Goal: Transaction & Acquisition: Purchase product/service

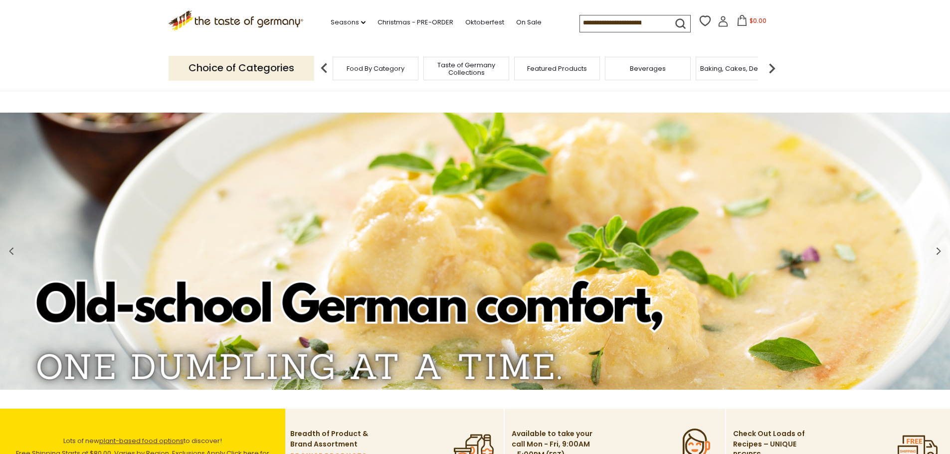
click at [604, 18] on input at bounding box center [622, 22] width 84 height 14
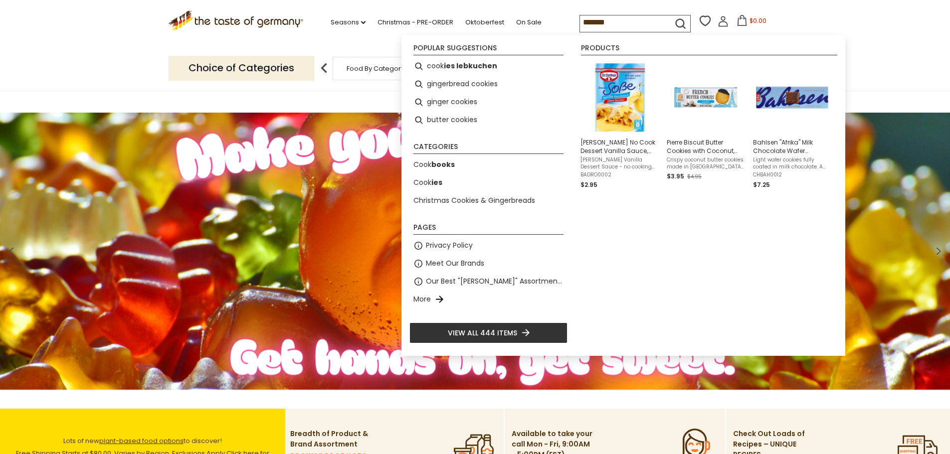
type input "********"
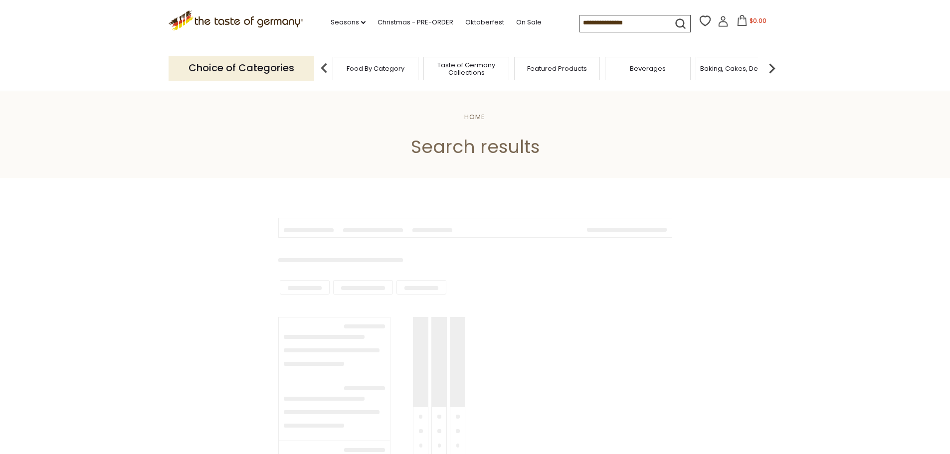
type input "********"
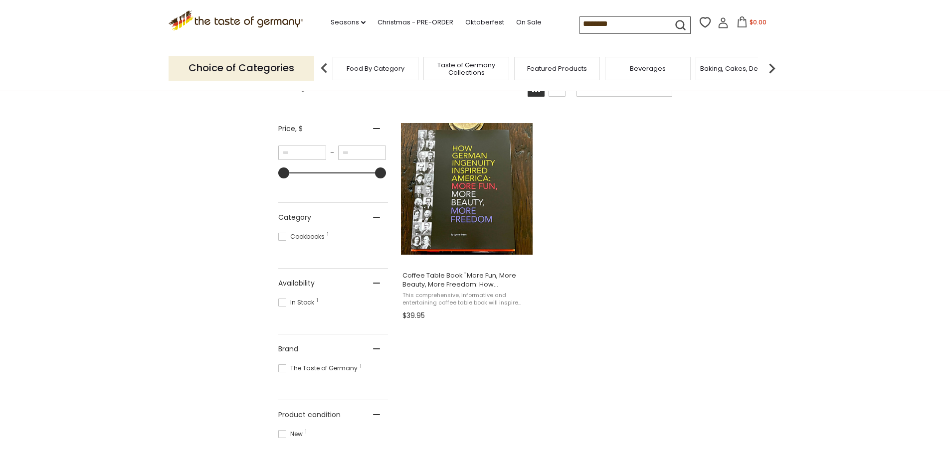
scroll to position [200, 0]
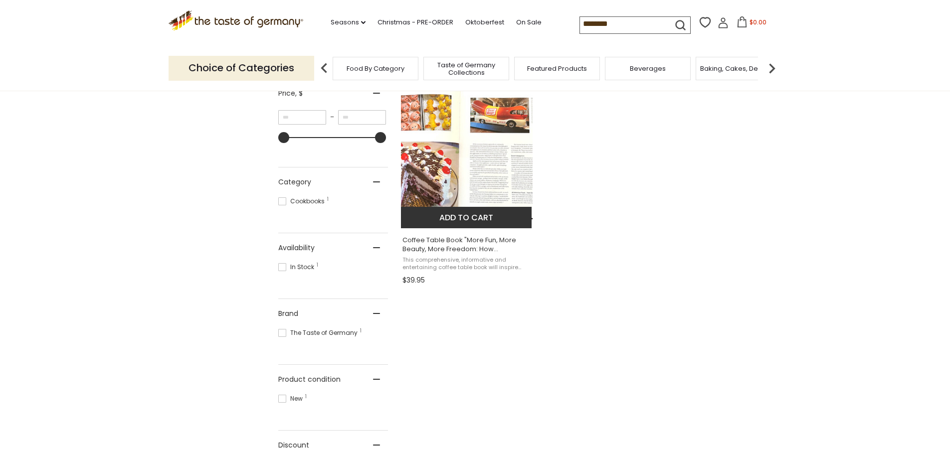
click at [497, 152] on img at bounding box center [467, 154] width 132 height 132
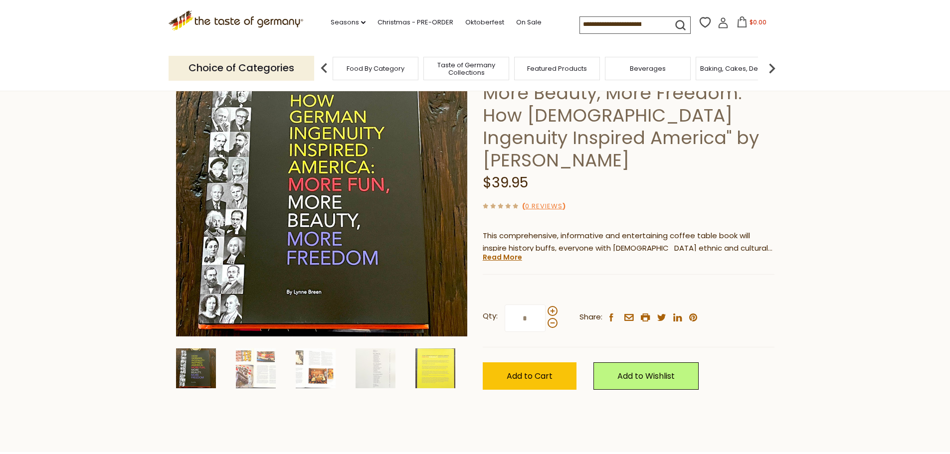
scroll to position [150, 0]
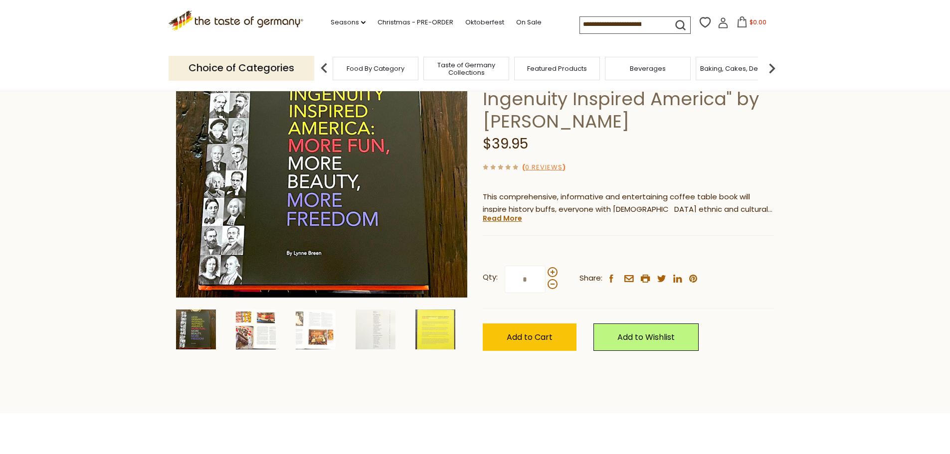
click at [252, 330] on img at bounding box center [256, 330] width 40 height 40
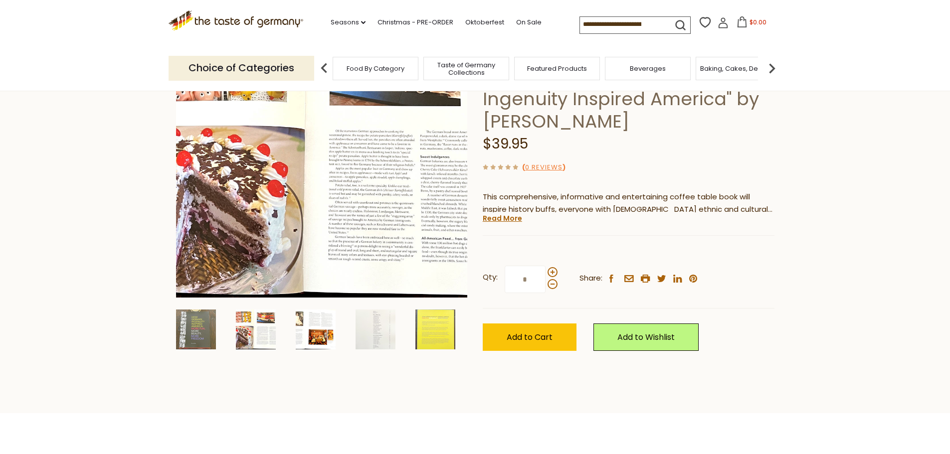
click at [317, 332] on img at bounding box center [316, 330] width 40 height 40
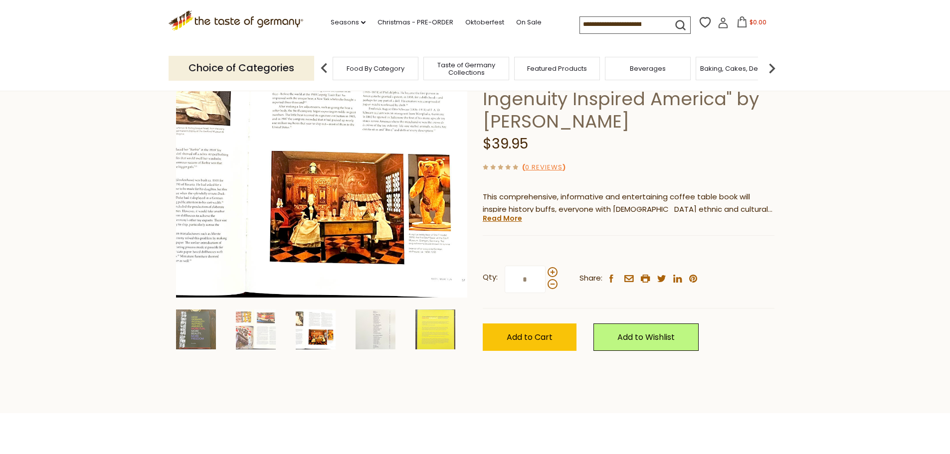
click at [369, 328] on img at bounding box center [376, 330] width 40 height 40
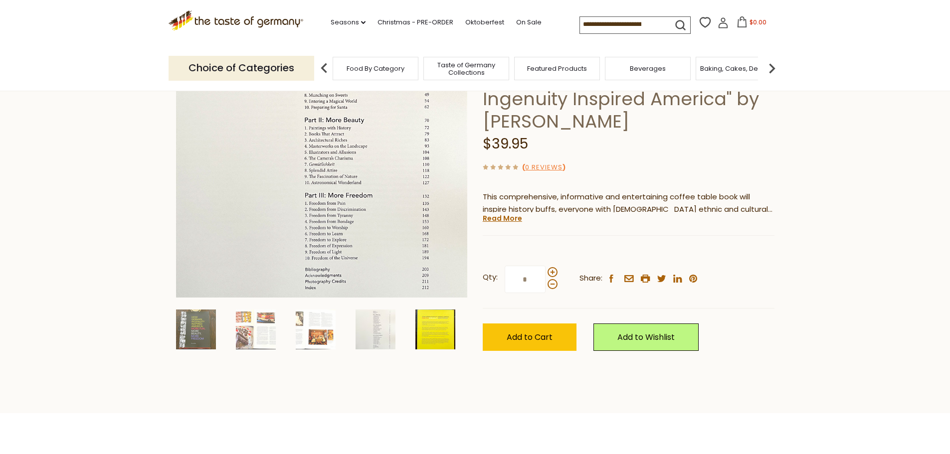
click at [429, 329] on img at bounding box center [435, 330] width 40 height 40
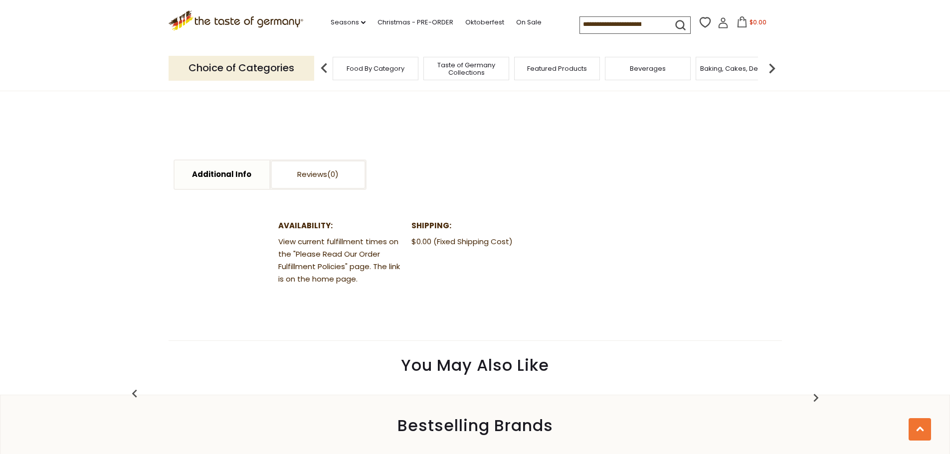
scroll to position [449, 0]
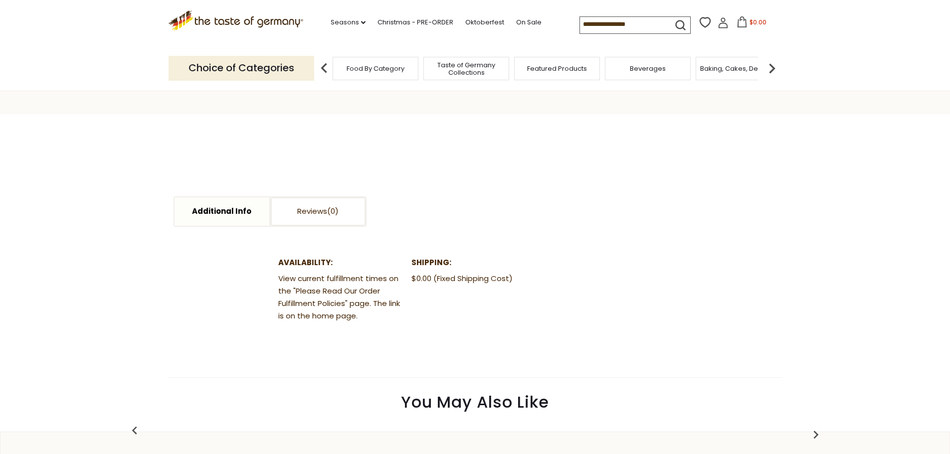
click at [768, 67] on img at bounding box center [772, 68] width 20 height 20
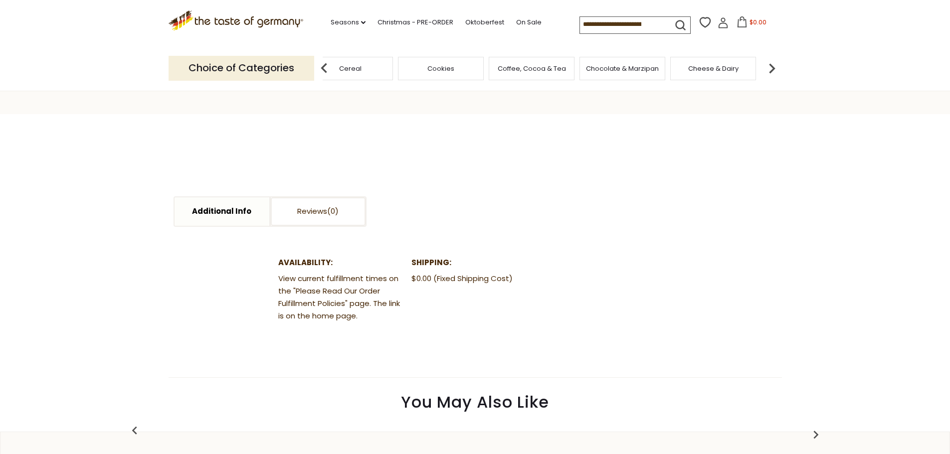
click at [768, 67] on img at bounding box center [772, 68] width 20 height 20
click at [772, 65] on img at bounding box center [772, 68] width 20 height 20
click at [726, 72] on span "Jams and Honey" at bounding box center [721, 68] width 55 height 7
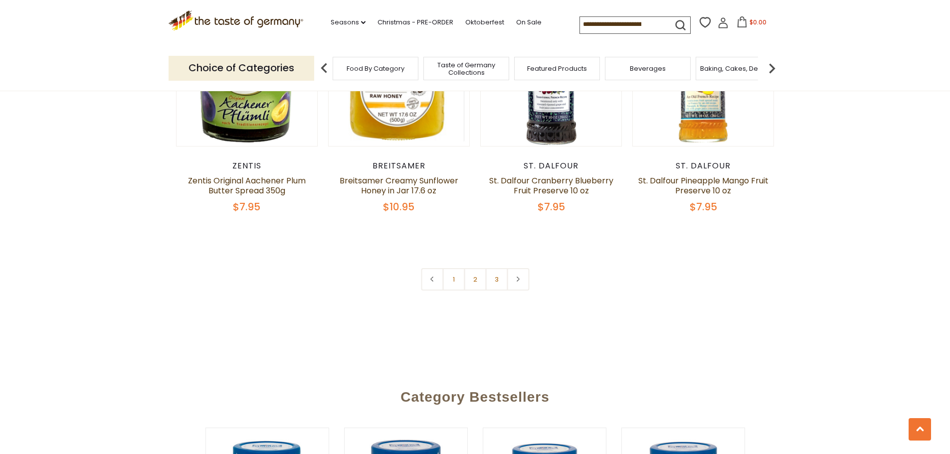
scroll to position [2394, 0]
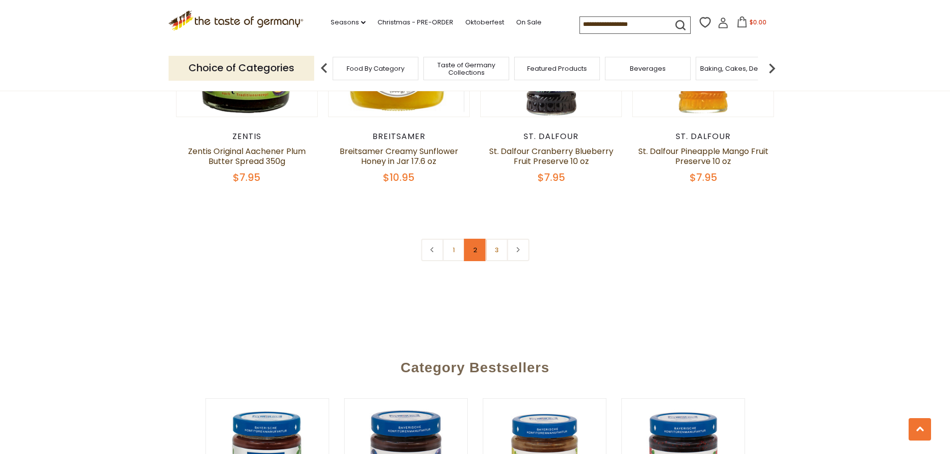
click at [470, 249] on link "2" at bounding box center [475, 250] width 22 height 22
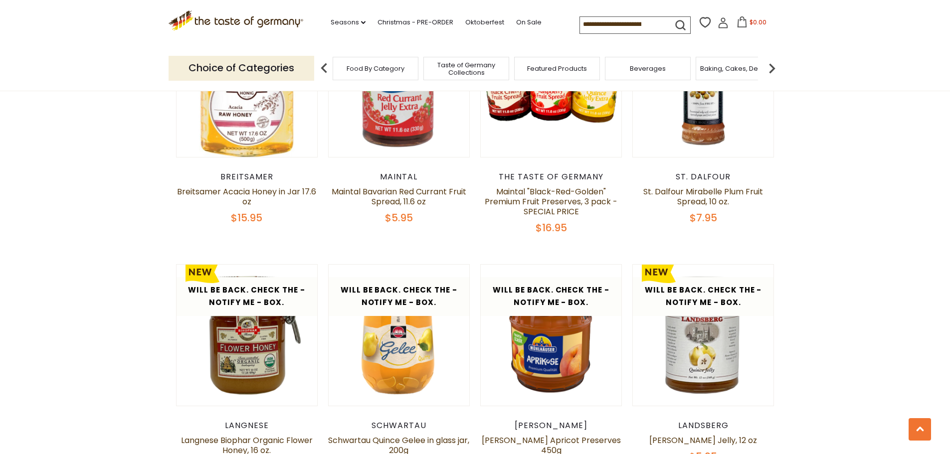
scroll to position [2238, 0]
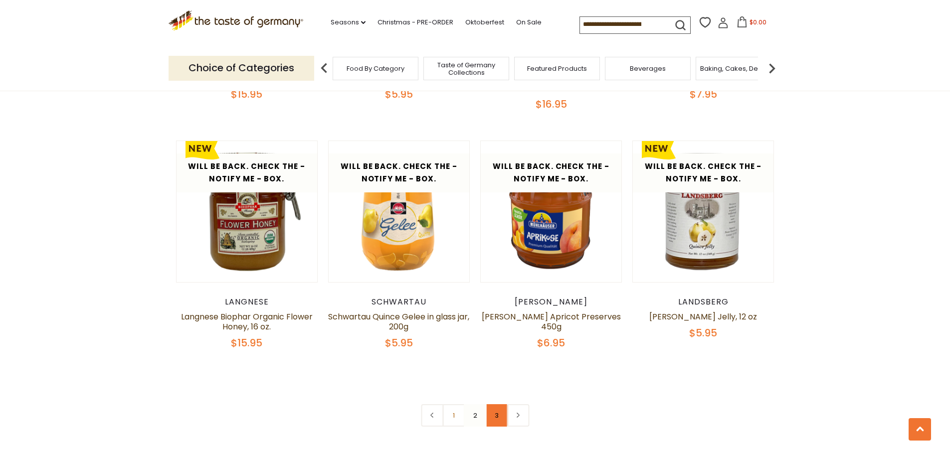
click at [499, 425] on link "3" at bounding box center [496, 416] width 22 height 22
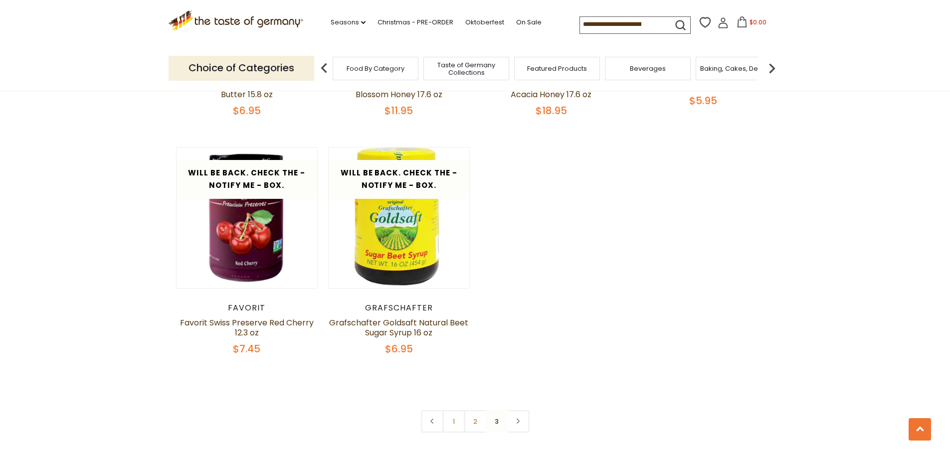
scroll to position [1989, 0]
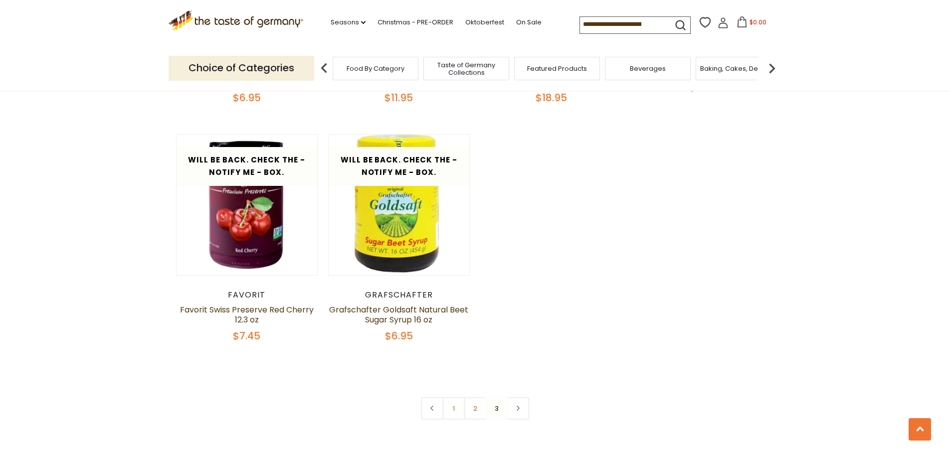
click at [567, 70] on span "Featured Products" at bounding box center [557, 68] width 60 height 7
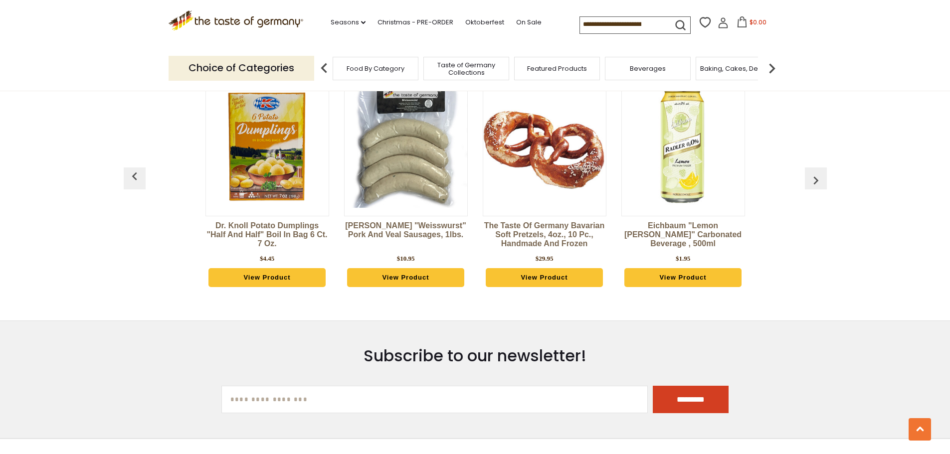
scroll to position [1496, 0]
